Goal: Find specific page/section: Find specific page/section

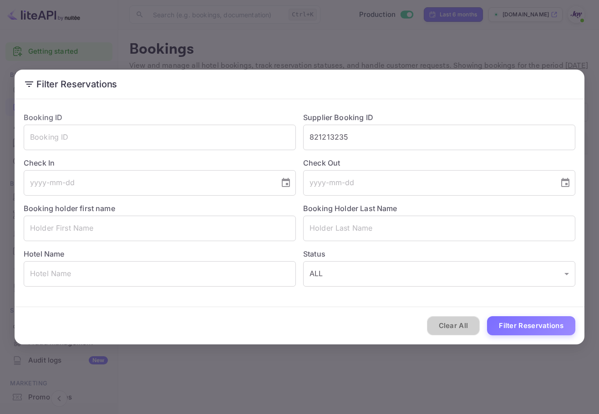
click at [454, 319] on button "Clear All" at bounding box center [453, 326] width 53 height 20
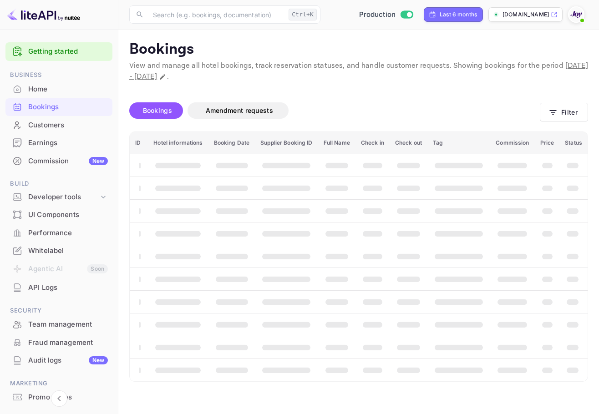
click at [451, 324] on span "booking table" at bounding box center [459, 325] width 48 height 6
click at [74, 104] on div "Bookings" at bounding box center [68, 107] width 80 height 10
click at [63, 122] on div "Customers" at bounding box center [68, 125] width 80 height 10
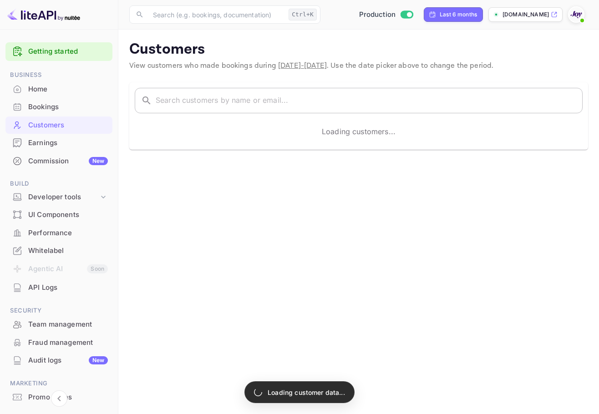
click at [247, 100] on input "text" at bounding box center [369, 100] width 427 height 25
paste input "[PERSON_NAME]"
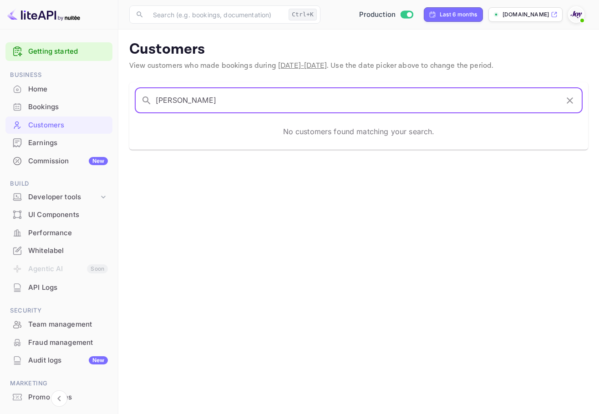
type input "[PERSON_NAME]"
